Goal: Task Accomplishment & Management: Complete application form

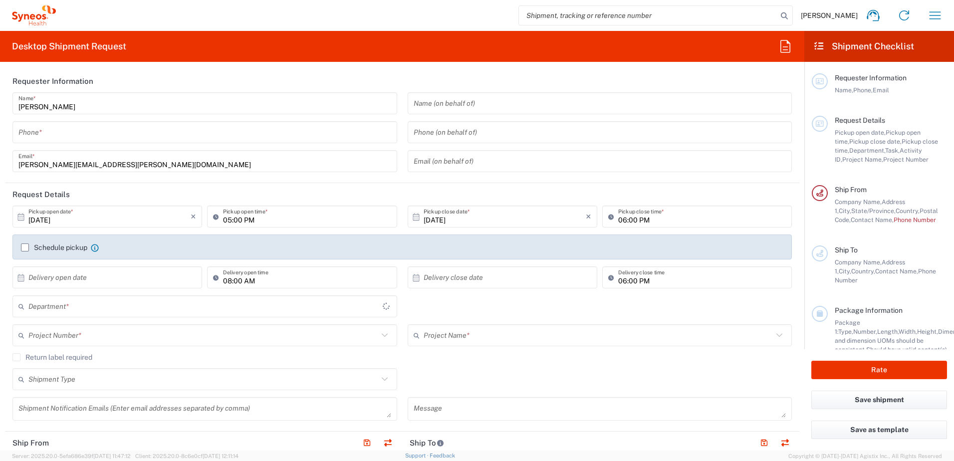
type input "3190"
type input "[PERSON_NAME] Rsrch Grp ([GEOGRAPHIC_DATA]) In"
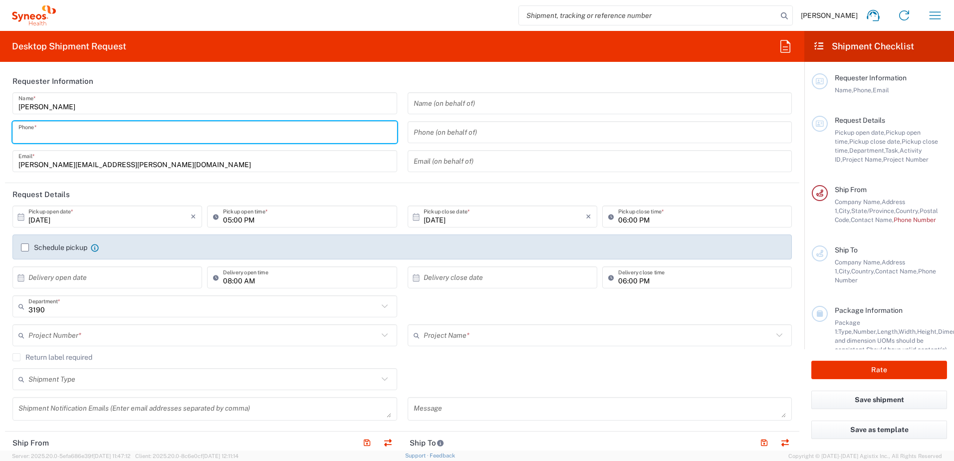
click at [122, 127] on input "tel" at bounding box center [204, 132] width 373 height 17
type input "3035422248"
click at [59, 219] on input "[DATE]" at bounding box center [109, 216] width 162 height 17
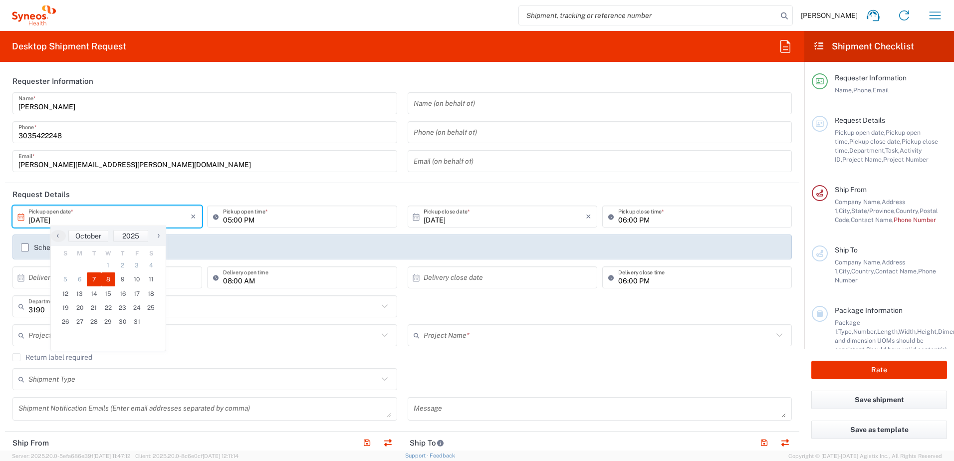
click at [108, 279] on span "8" at bounding box center [108, 280] width 14 height 14
type input "[DATE]"
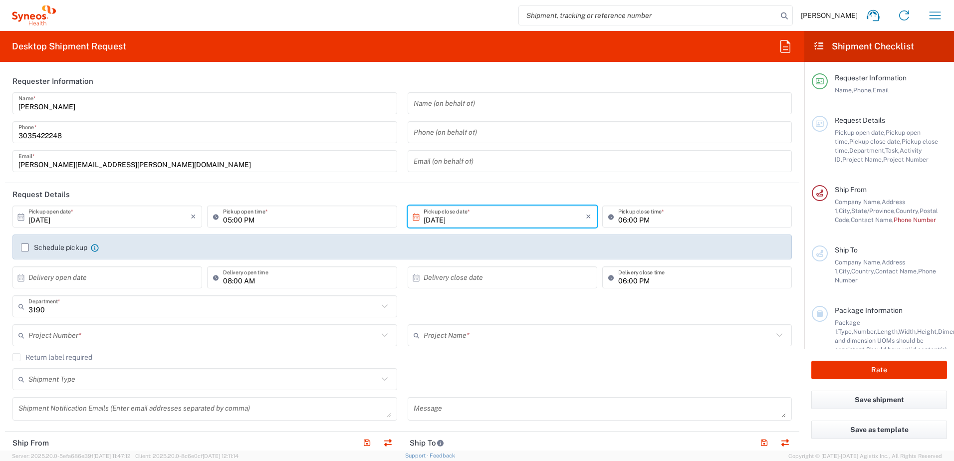
click at [223, 223] on input "05:00 PM" at bounding box center [307, 216] width 168 height 17
click at [237, 225] on input "05:00 PM" at bounding box center [307, 216] width 168 height 17
drag, startPoint x: 246, startPoint y: 224, endPoint x: 197, endPoint y: 227, distance: 49.5
click at [197, 227] on div "[DATE] × Pickup open date * Cancel Apply 05:00 PM Pickup open time *" at bounding box center [205, 220] width 390 height 29
type input "08:00 AM"
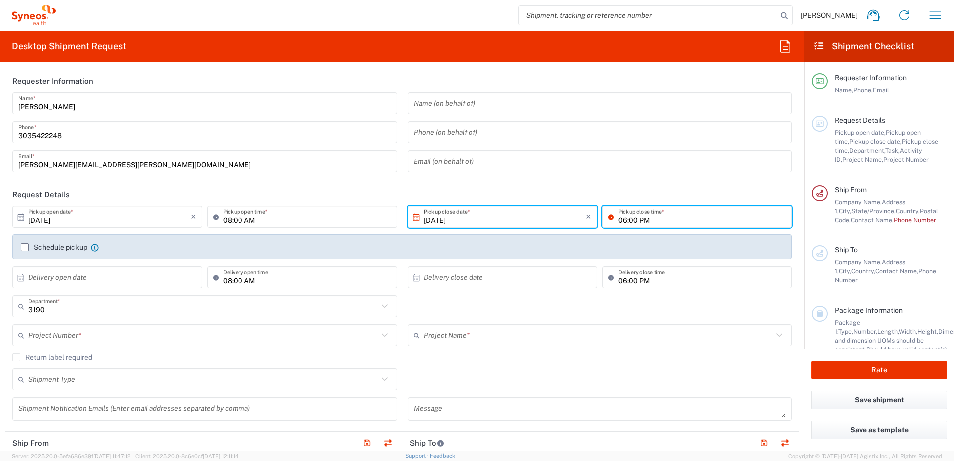
click at [619, 221] on input "06:00 PM" at bounding box center [702, 216] width 168 height 17
type input "05:00 PM"
click at [399, 191] on header "Request Details" at bounding box center [402, 194] width 795 height 22
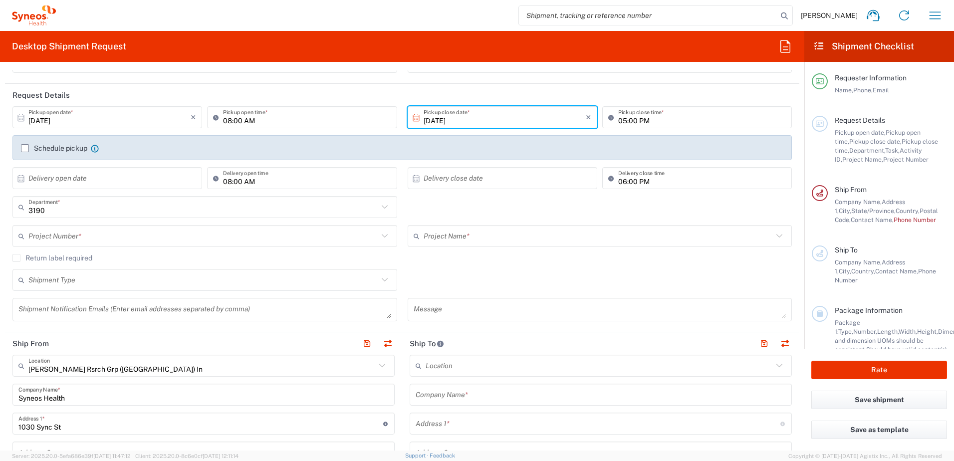
scroll to position [100, 0]
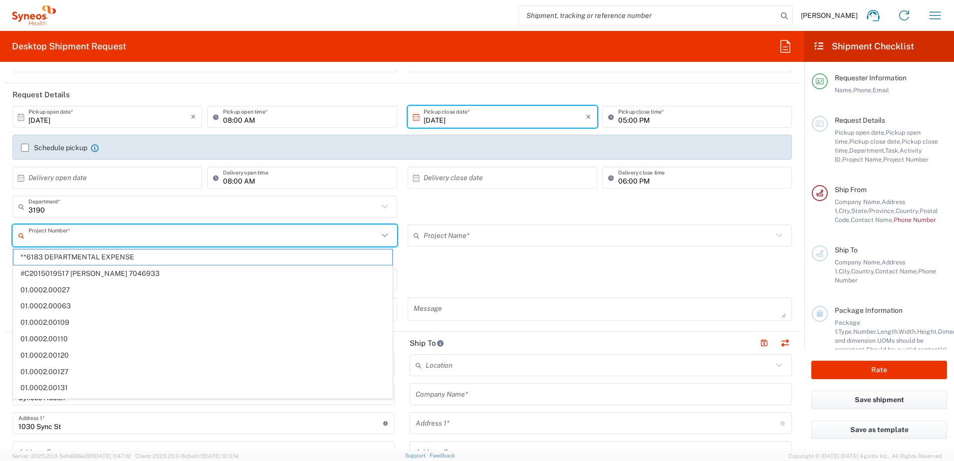
click at [90, 238] on input "text" at bounding box center [203, 235] width 350 height 17
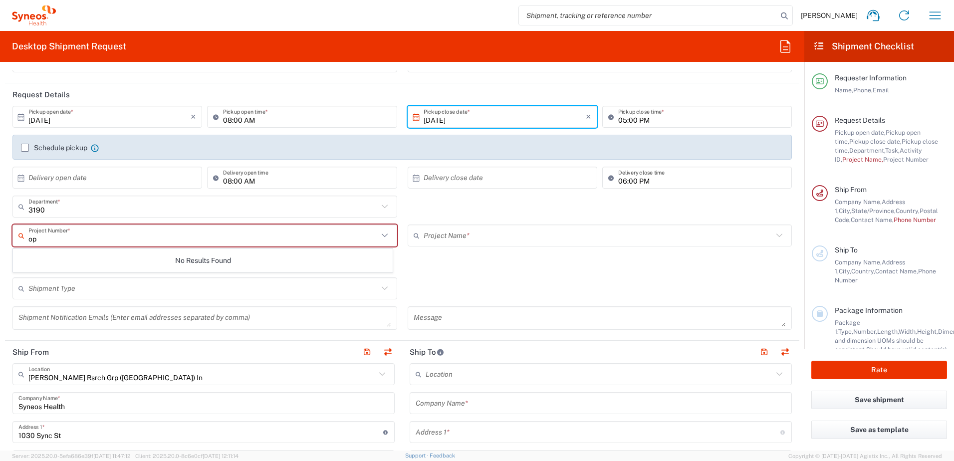
type input "o"
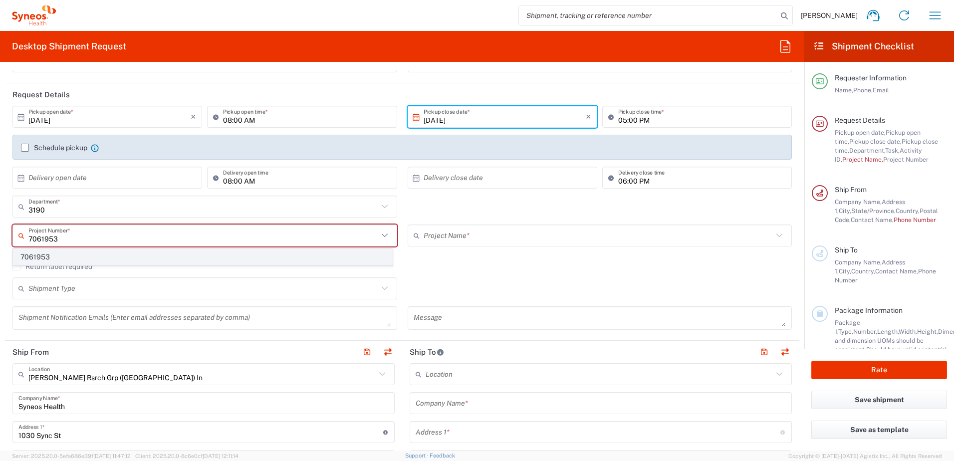
type input "7061953"
click at [93, 253] on span "7061953" at bounding box center [202, 257] width 379 height 15
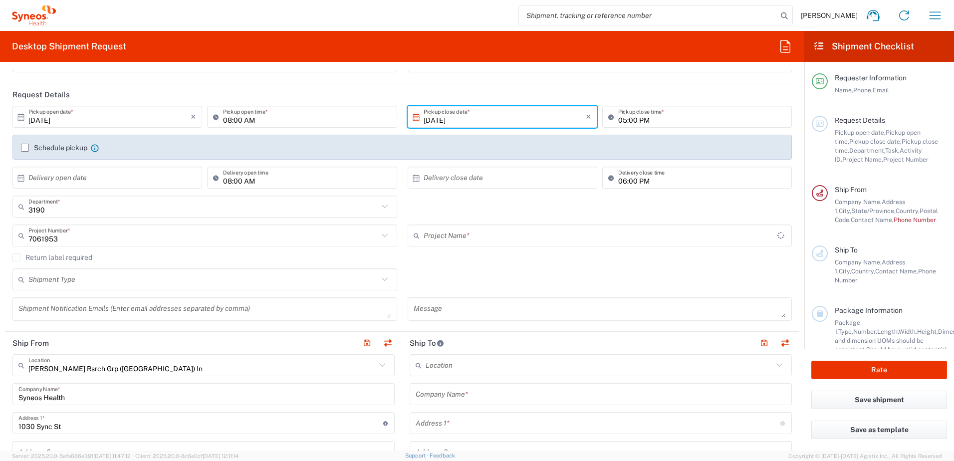
type input "802-ALX-002"
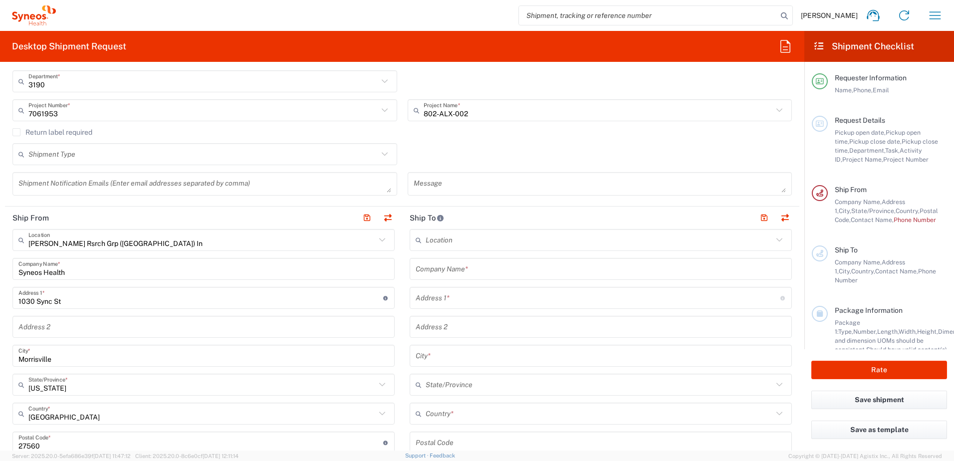
scroll to position [250, 0]
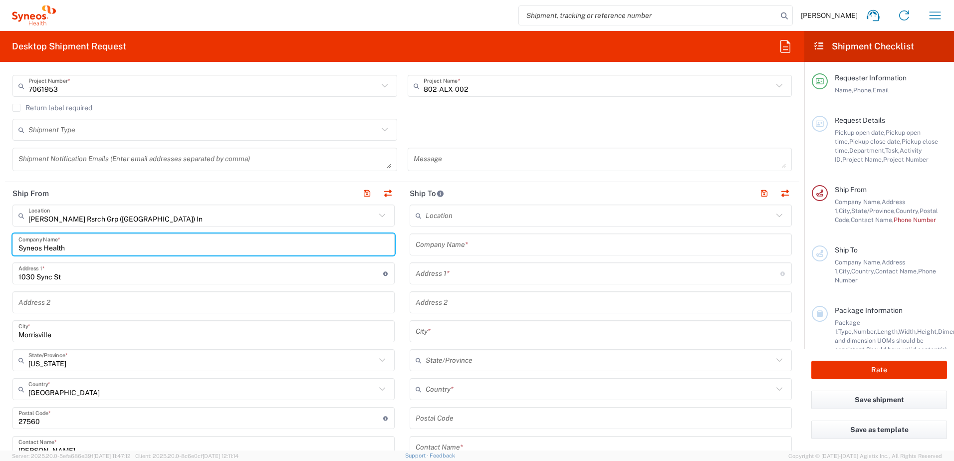
drag, startPoint x: 62, startPoint y: 247, endPoint x: -328, endPoint y: 197, distance: 393.1
click at [0, 197] on html "[PERSON_NAME] Home Shipment estimator Shipment tracking Desktop shipment reques…" at bounding box center [477, 230] width 954 height 461
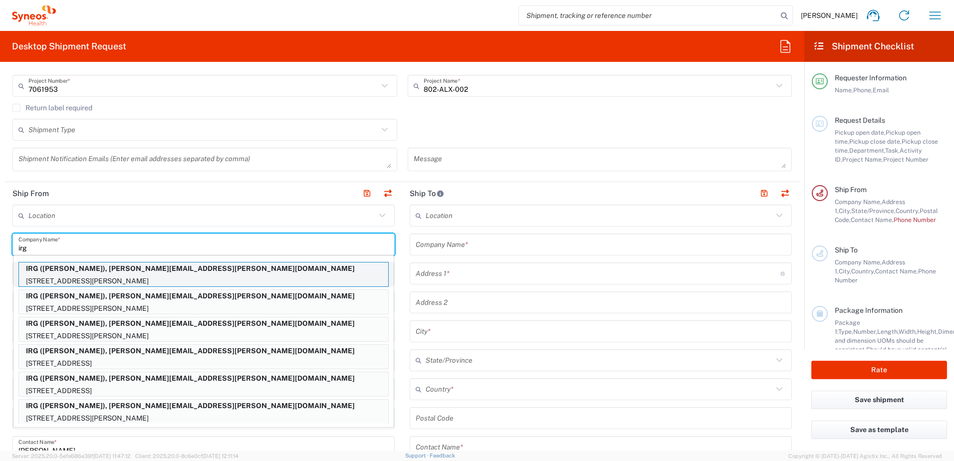
click at [159, 275] on p "IRG ([PERSON_NAME]), [PERSON_NAME][EMAIL_ADDRESS][PERSON_NAME][DOMAIN_NAME]" at bounding box center [203, 269] width 369 height 12
type input "IRG"
type input "[STREET_ADDRESS][PERSON_NAME]"
type input "MINEOLA"
type input "[US_STATE]"
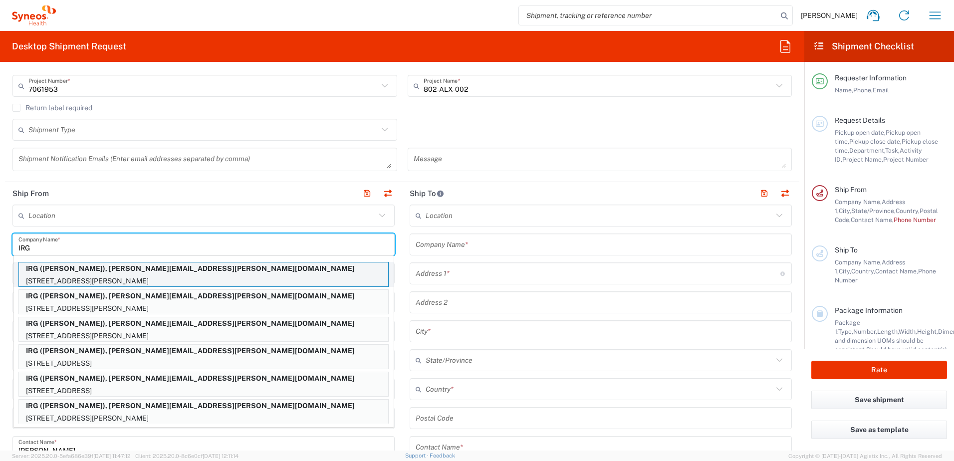
type input "11501"
type input "[PERSON_NAME]"
type input "2123052077"
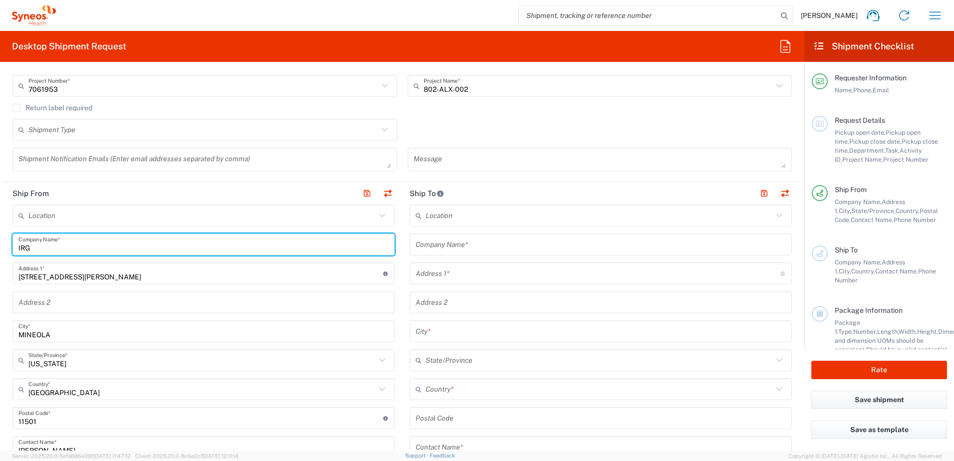
click at [452, 251] on input "text" at bounding box center [601, 244] width 370 height 17
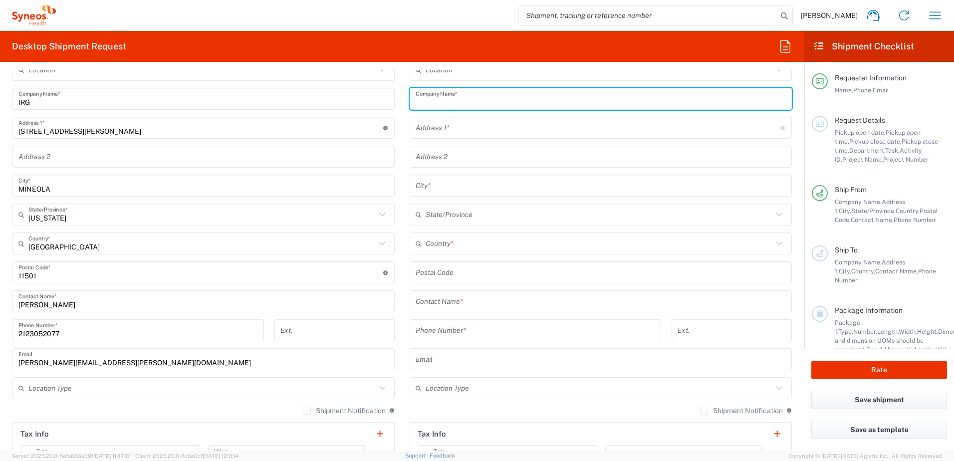
scroll to position [399, 0]
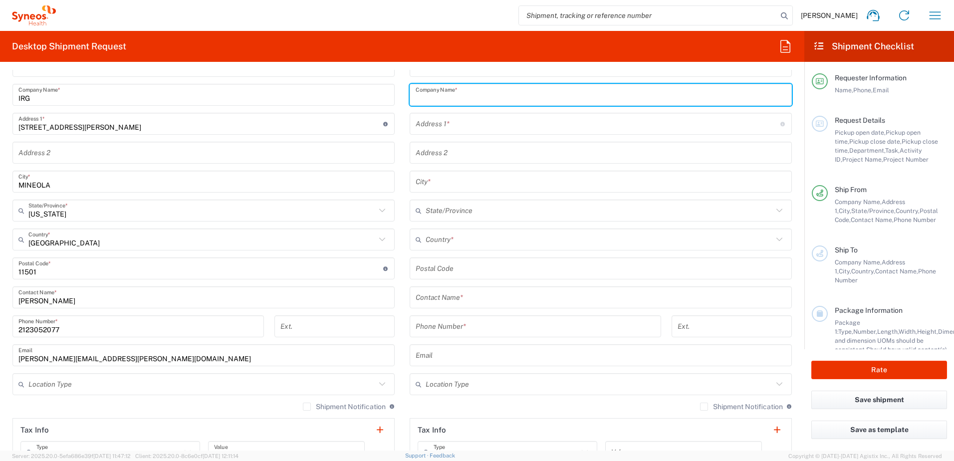
click at [468, 302] on input "text" at bounding box center [601, 297] width 370 height 17
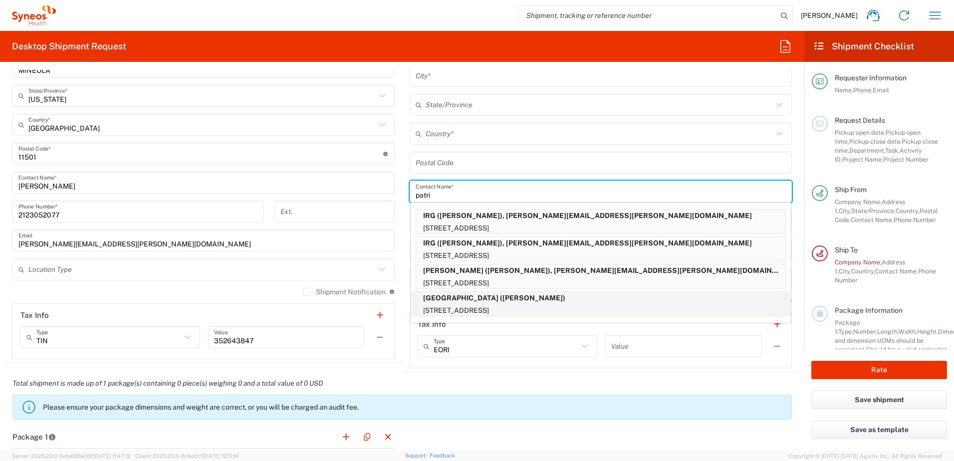
scroll to position [549, 0]
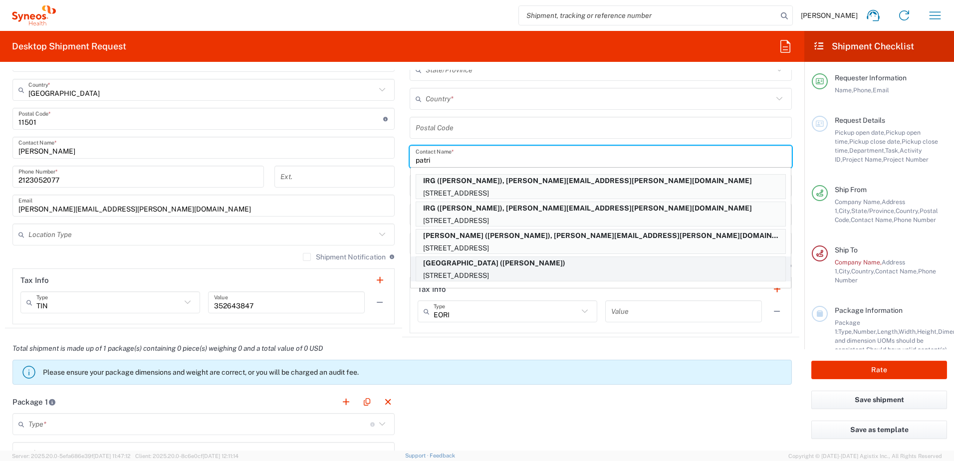
type input "patri"
click at [493, 273] on p "[STREET_ADDRESS]" at bounding box center [600, 276] width 369 height 12
type input "[GEOGRAPHIC_DATA]"
type input "[STREET_ADDRESS]"
type input "[GEOGRAPHIC_DATA]"
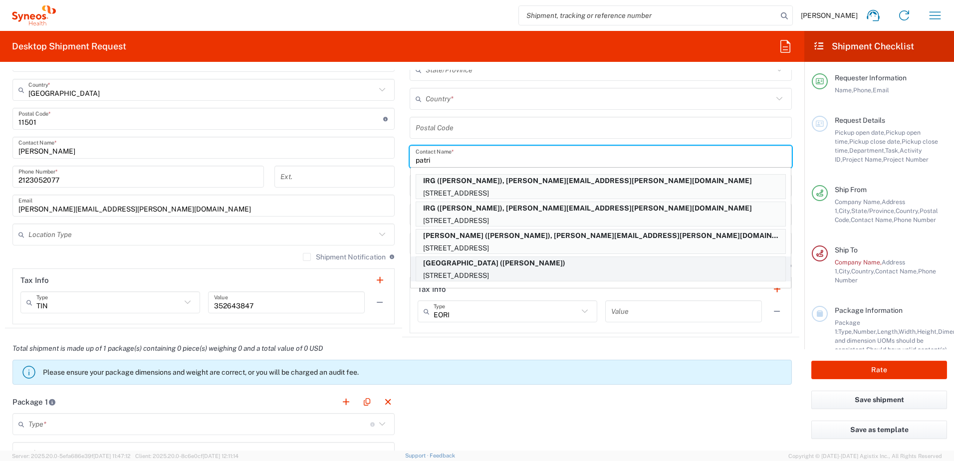
type input "[GEOGRAPHIC_DATA]"
type input "19104"
type input "[PERSON_NAME]"
type input "2156629000"
type input "[US_STATE]"
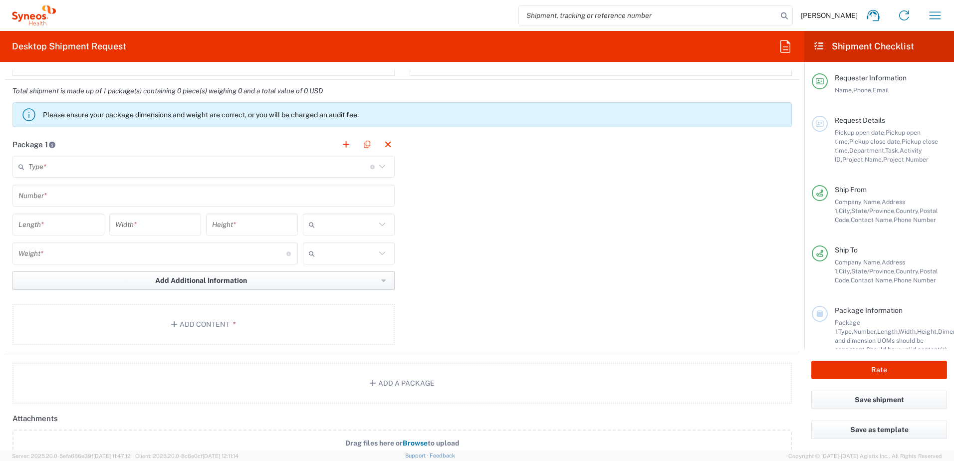
scroll to position [799, 0]
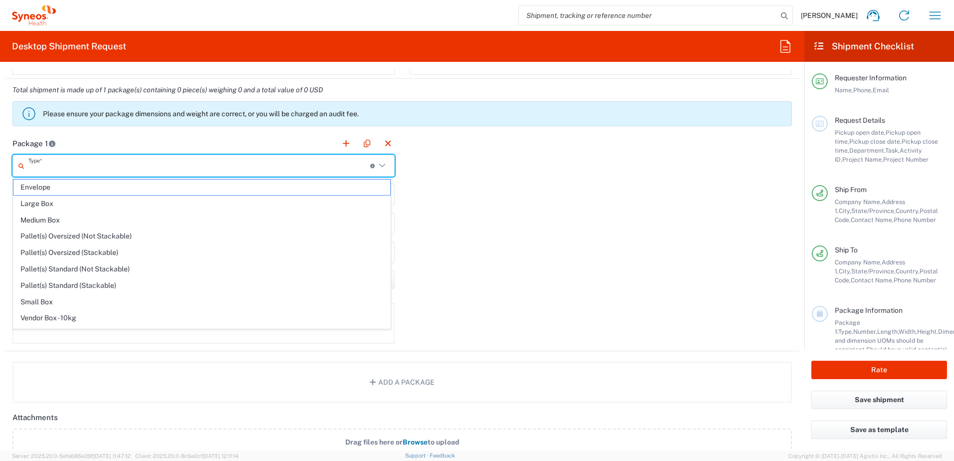
click at [88, 164] on input "text" at bounding box center [199, 165] width 342 height 17
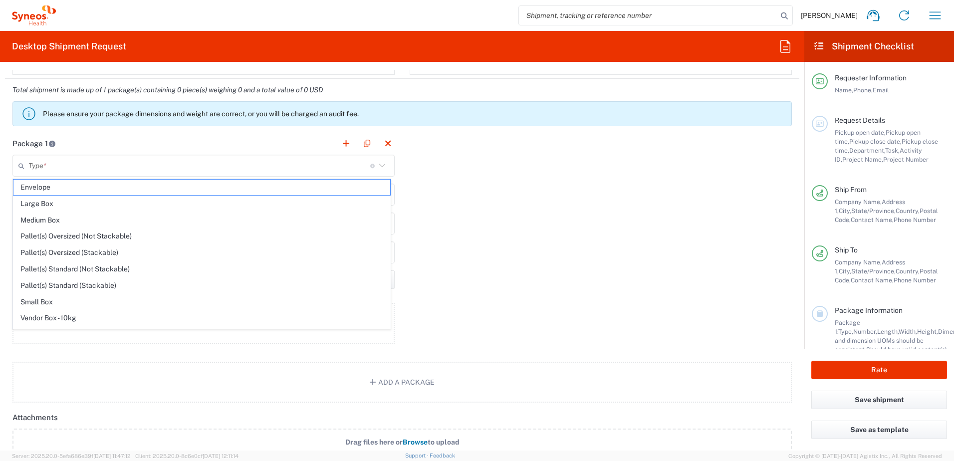
drag, startPoint x: 87, startPoint y: 192, endPoint x: 106, endPoint y: 197, distance: 19.6
click at [87, 191] on span "Envelope" at bounding box center [201, 187] width 377 height 15
type input "Envelope"
type input "1"
type input "9.5"
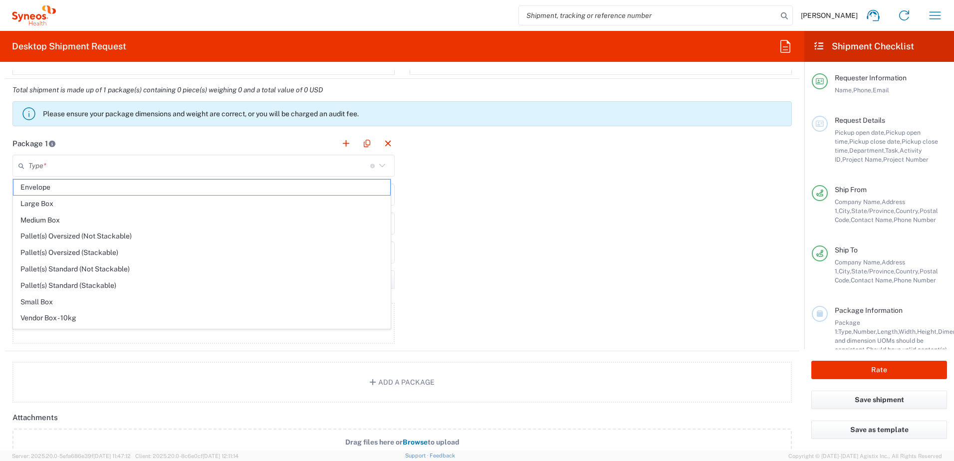
type input "12.5"
type input "0.25"
type input "in"
type input "0.45"
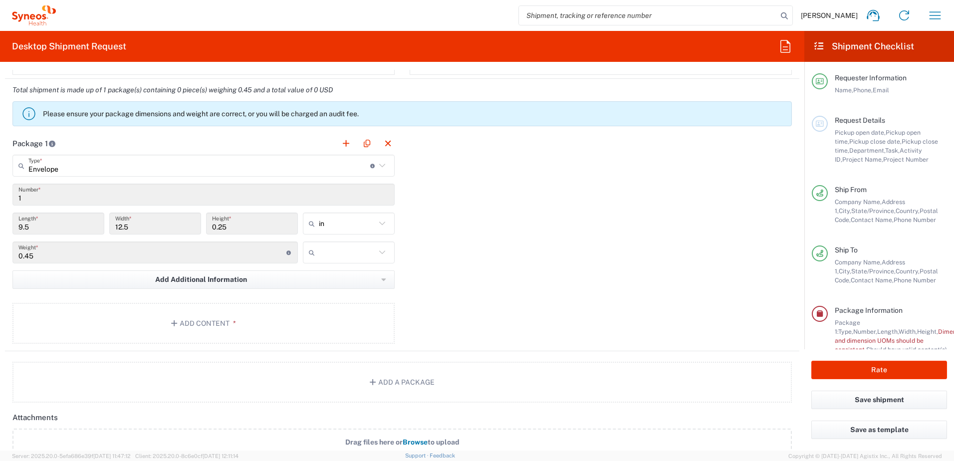
click at [347, 252] on input "text" at bounding box center [347, 253] width 57 height 16
click at [351, 285] on span "lbs" at bounding box center [345, 290] width 89 height 15
type input "lbs"
click at [188, 310] on button "Add Content *" at bounding box center [203, 323] width 382 height 41
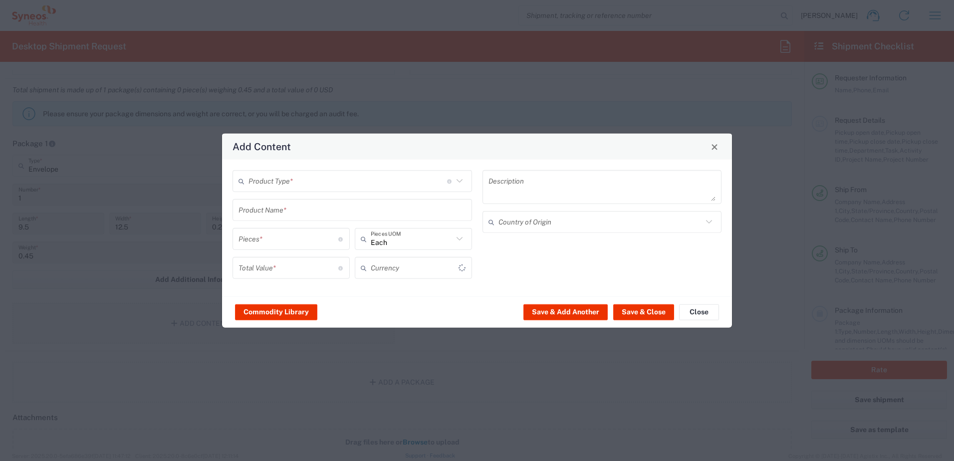
type input "US Dollar"
click at [254, 186] on input "text" at bounding box center [348, 180] width 199 height 17
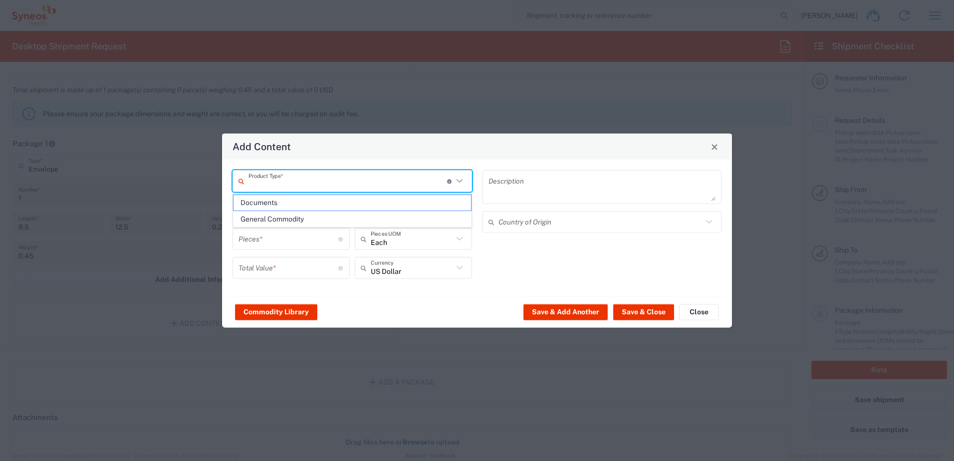
click at [268, 201] on span "Documents" at bounding box center [353, 202] width 238 height 15
type input "Documents"
type input "1"
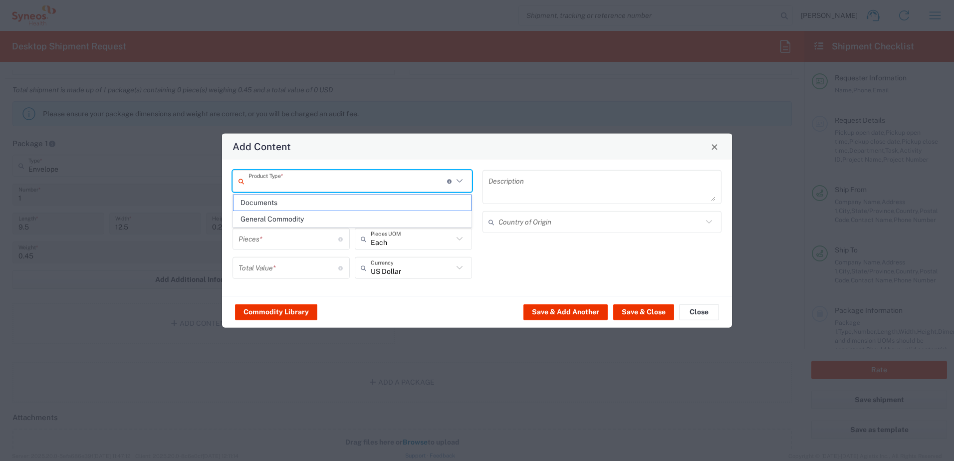
type textarea "Documents"
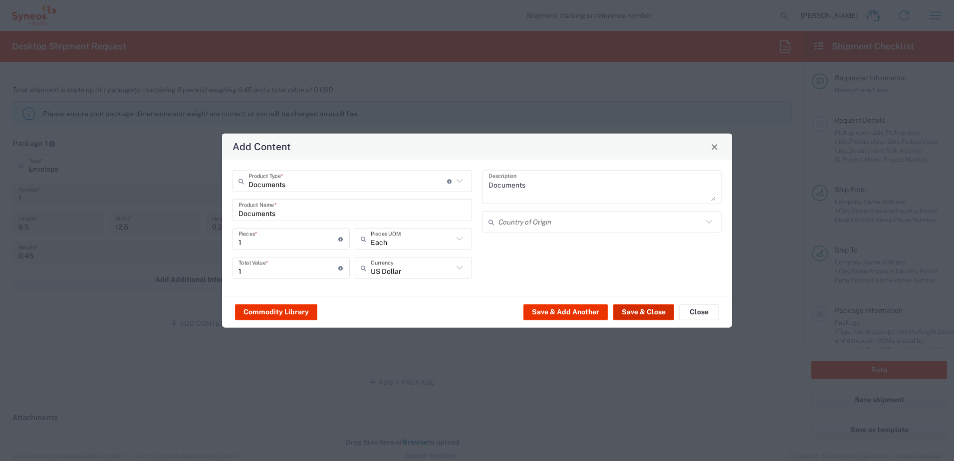
click at [647, 316] on button "Save & Close" at bounding box center [643, 312] width 61 height 16
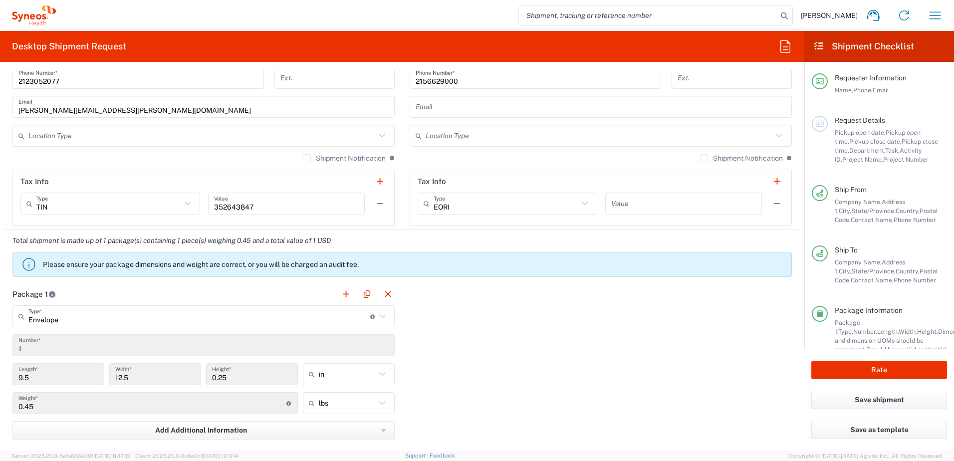
scroll to position [649, 0]
click at [861, 377] on button "Rate" at bounding box center [880, 370] width 136 height 18
type input "7061953"
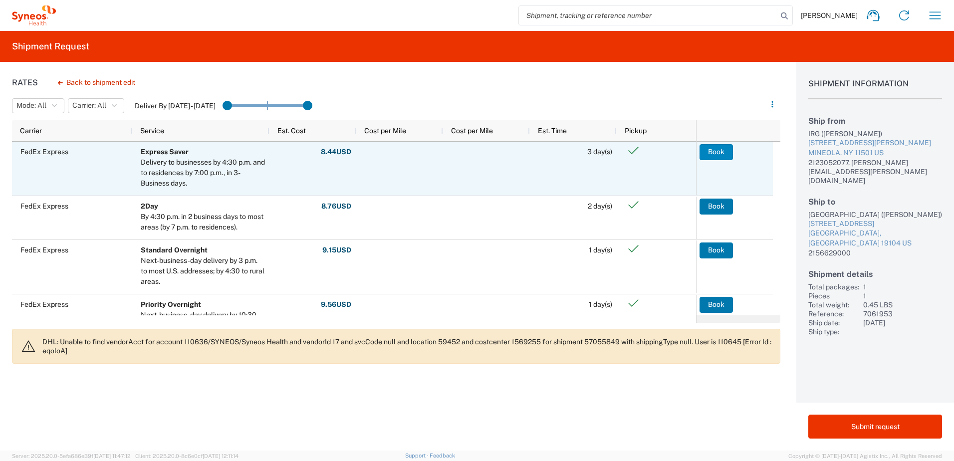
click at [704, 153] on button "Book" at bounding box center [716, 152] width 33 height 16
